Goal: Task Accomplishment & Management: Manage account settings

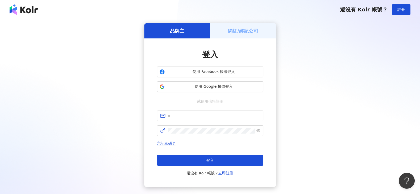
click at [232, 34] on div "網紅/經紀公司" at bounding box center [243, 30] width 66 height 15
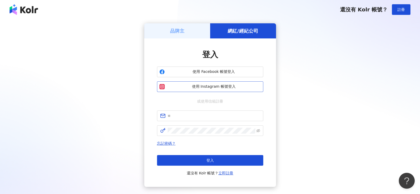
click at [218, 85] on span "使用 Instagram 帳號登入" at bounding box center [214, 86] width 94 height 5
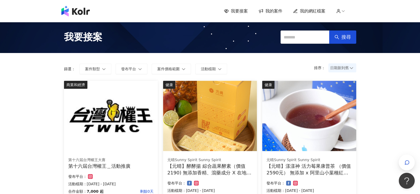
click at [276, 12] on span "我的案件" at bounding box center [273, 11] width 17 height 6
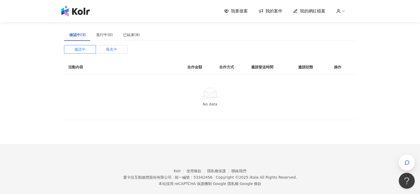
click at [106, 50] on label "報名中" at bounding box center [112, 49] width 32 height 8
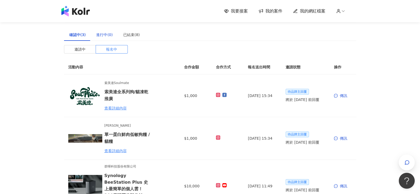
click at [105, 33] on div "進行中(0)" at bounding box center [104, 35] width 16 height 6
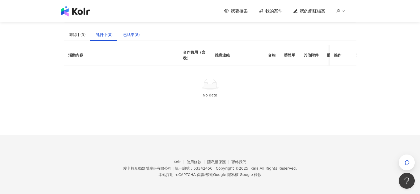
click at [127, 33] on div "已結束(8)" at bounding box center [131, 35] width 16 height 6
